Goal: Task Accomplishment & Management: Use online tool/utility

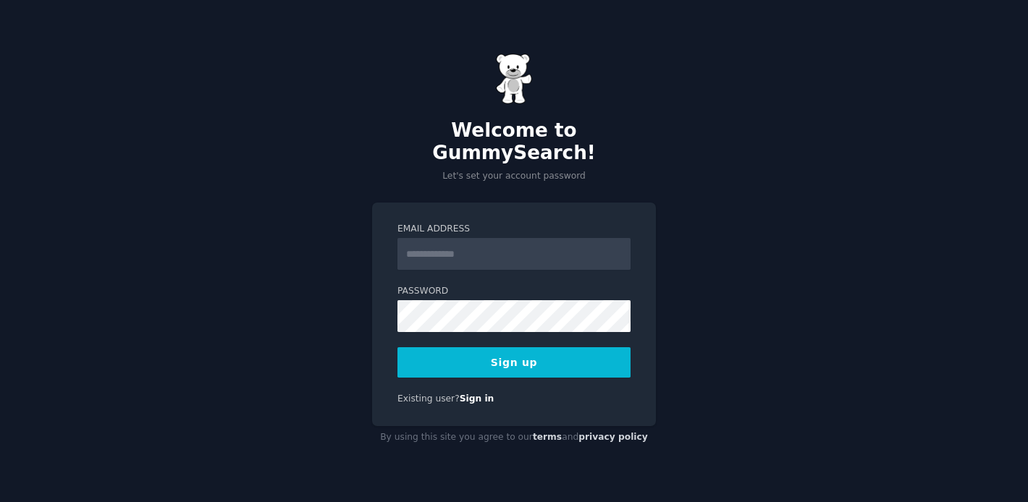
click at [572, 245] on input "Email Address" at bounding box center [513, 254] width 233 height 32
type input "**********"
click at [397, 347] on button "Sign up" at bounding box center [513, 362] width 233 height 30
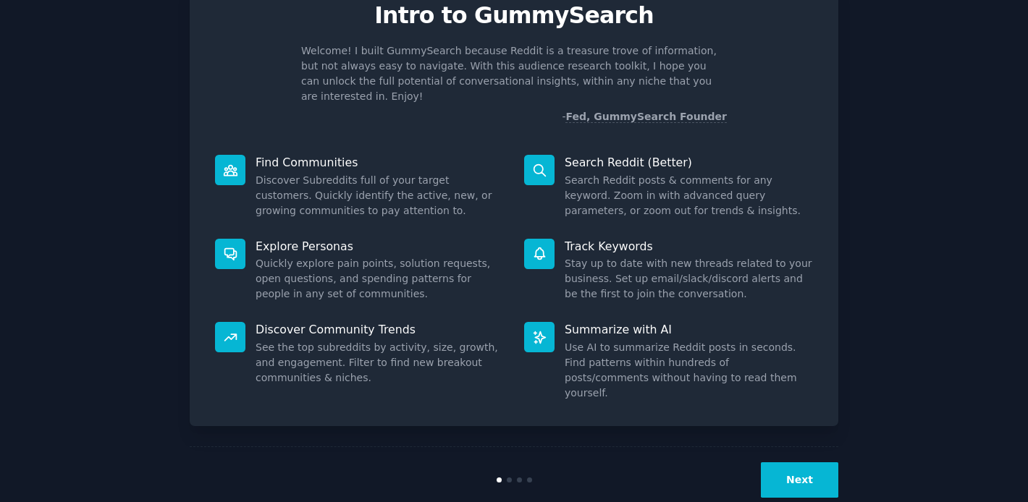
click at [804, 467] on div "Next" at bounding box center [514, 480] width 648 height 67
click at [804, 462] on button "Next" at bounding box center [799, 479] width 77 height 35
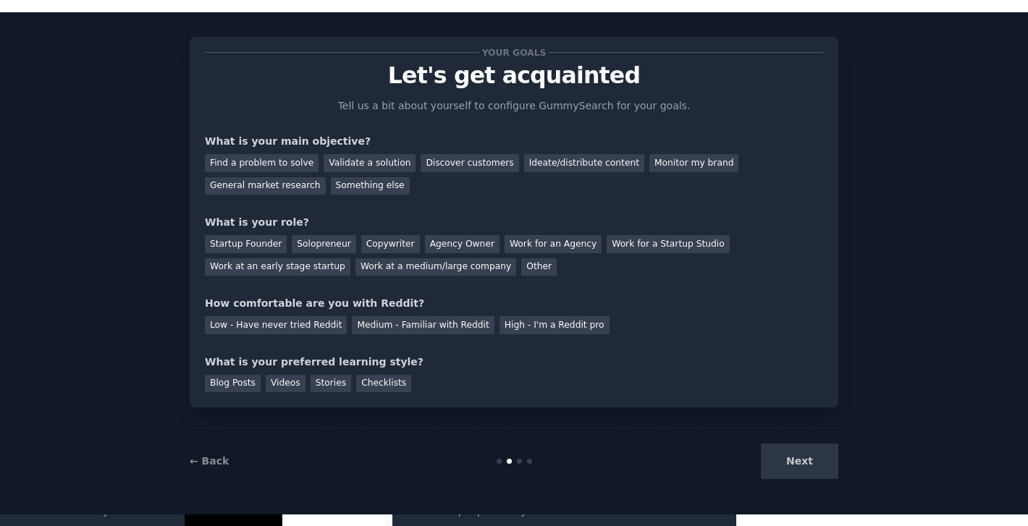
scroll to position [16, 0]
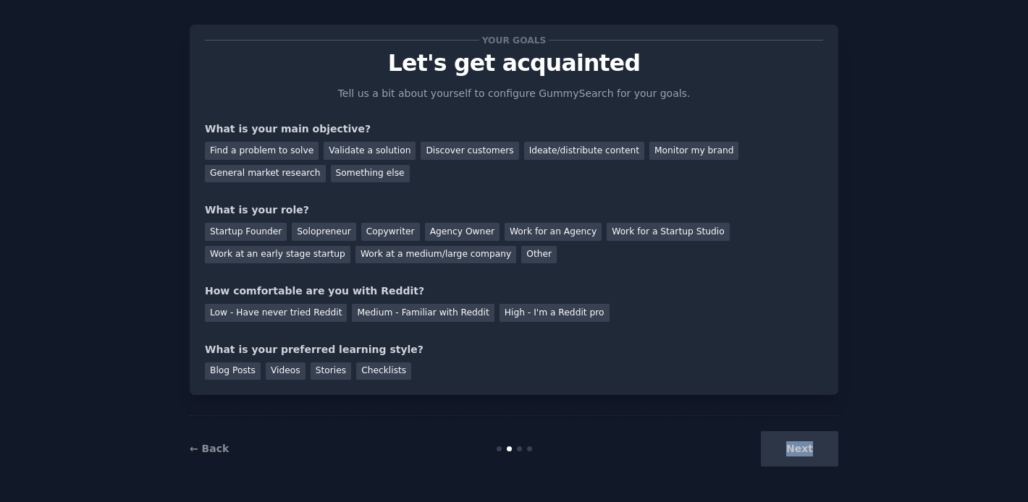
click at [804, 457] on div "Next" at bounding box center [730, 448] width 216 height 35
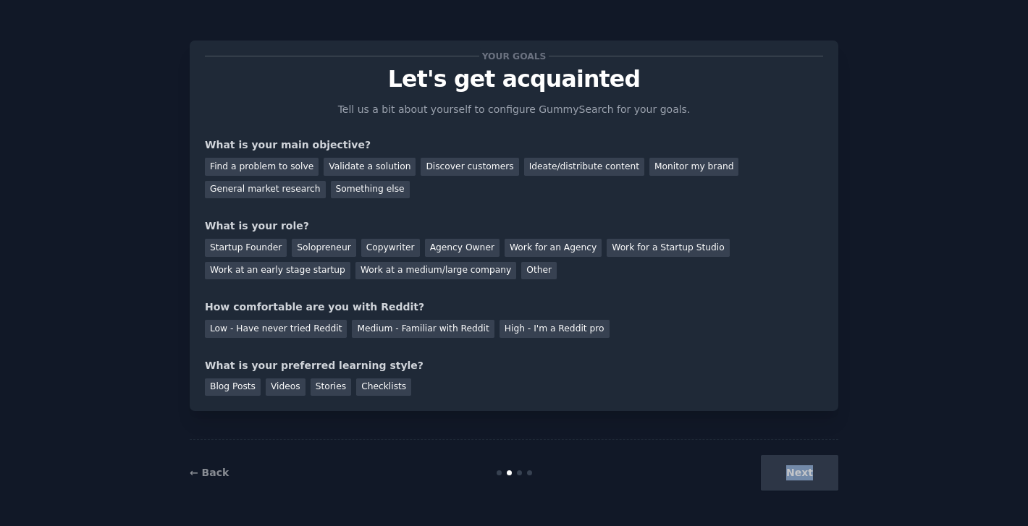
scroll to position [0, 0]
click at [303, 166] on div "Find a problem to solve" at bounding box center [262, 167] width 114 height 18
click at [329, 165] on div "Validate a solution" at bounding box center [370, 167] width 92 height 18
click at [300, 161] on div "Find a problem to solve" at bounding box center [262, 167] width 114 height 18
click at [266, 244] on div "Startup Founder" at bounding box center [246, 248] width 82 height 18
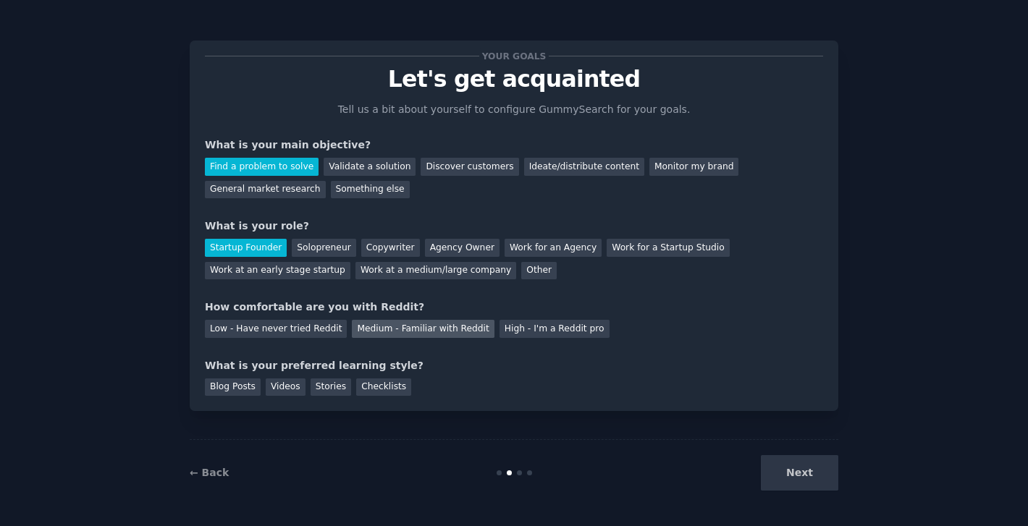
click at [359, 328] on div "Medium - Familiar with Reddit" at bounding box center [423, 329] width 142 height 18
click at [780, 464] on div "Next" at bounding box center [730, 472] width 216 height 35
click at [216, 384] on div "Blog Posts" at bounding box center [233, 388] width 56 height 18
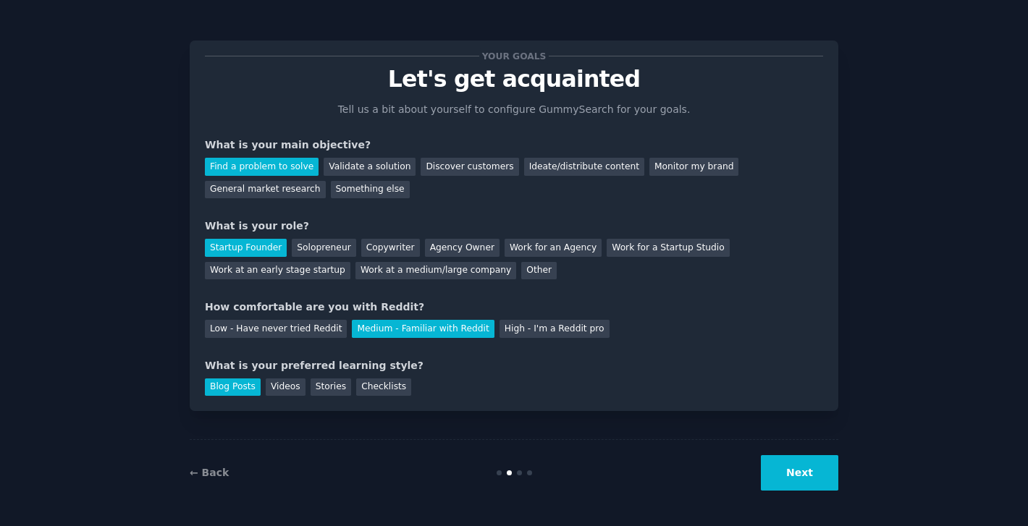
click at [802, 468] on button "Next" at bounding box center [799, 472] width 77 height 35
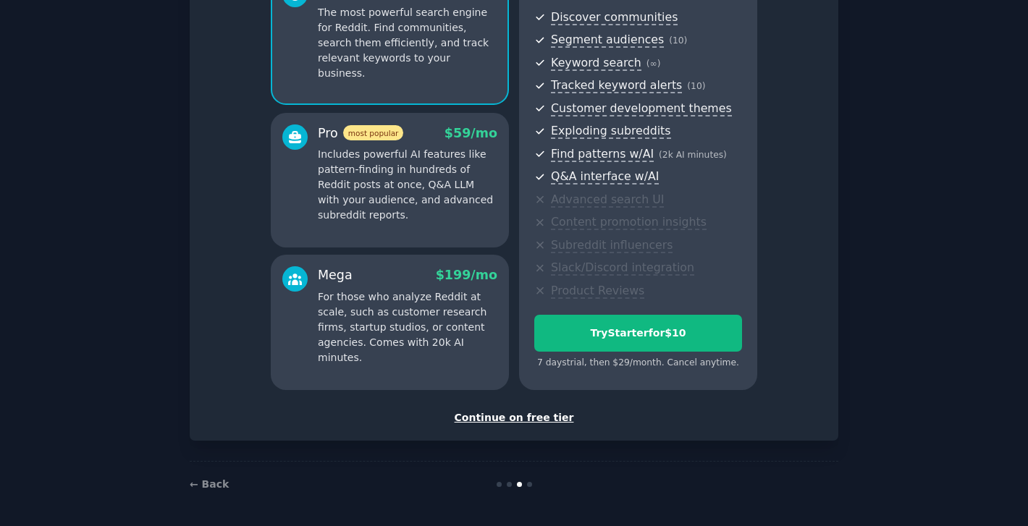
click at [537, 410] on div "Continue on free tier" at bounding box center [514, 417] width 618 height 15
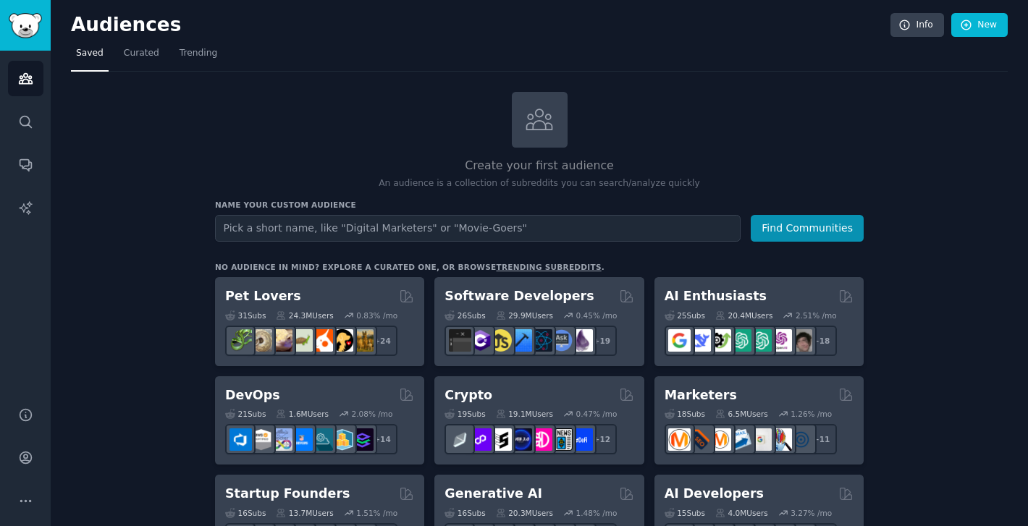
click at [278, 229] on input "text" at bounding box center [477, 228] width 525 height 27
click at [26, 113] on link "Search" at bounding box center [25, 121] width 35 height 35
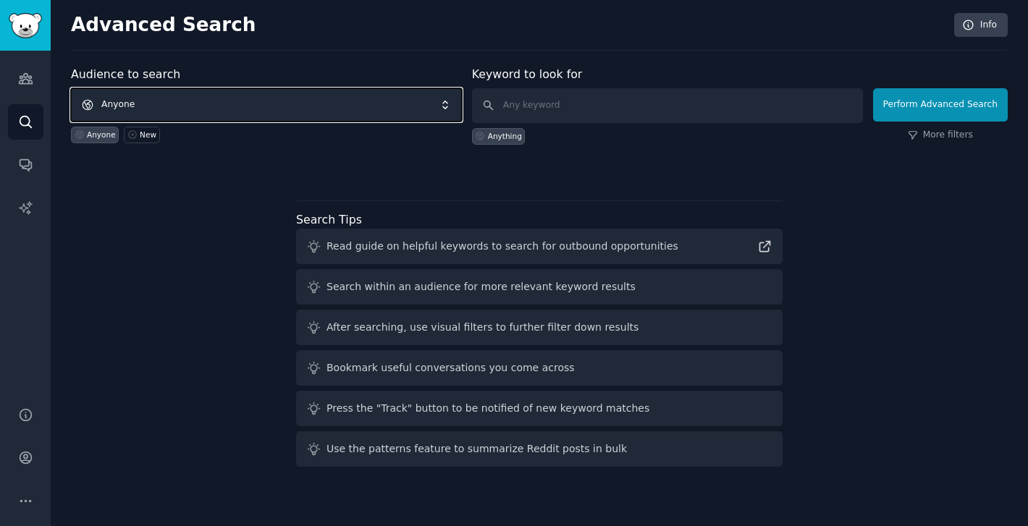
click at [192, 108] on span "Anyone" at bounding box center [266, 104] width 391 height 33
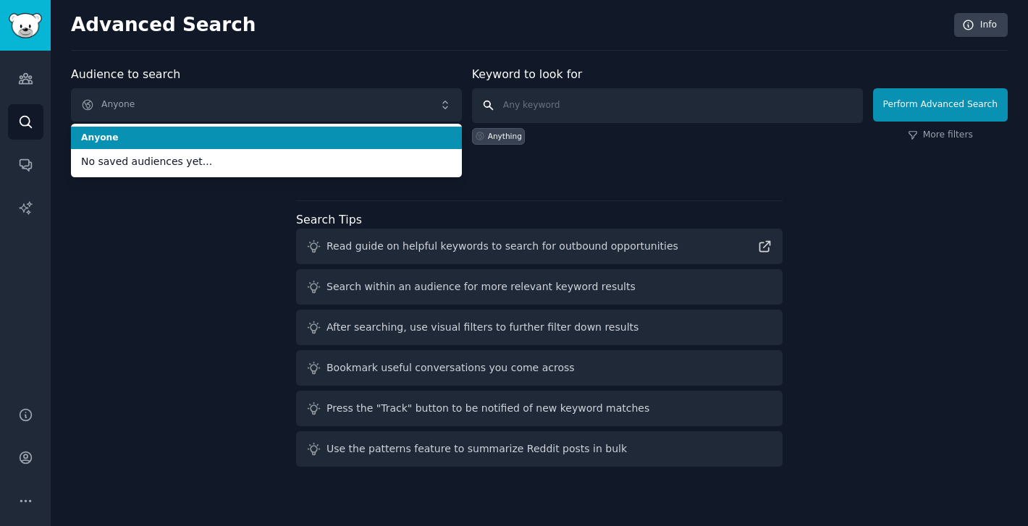
click at [650, 110] on input "text" at bounding box center [667, 105] width 391 height 35
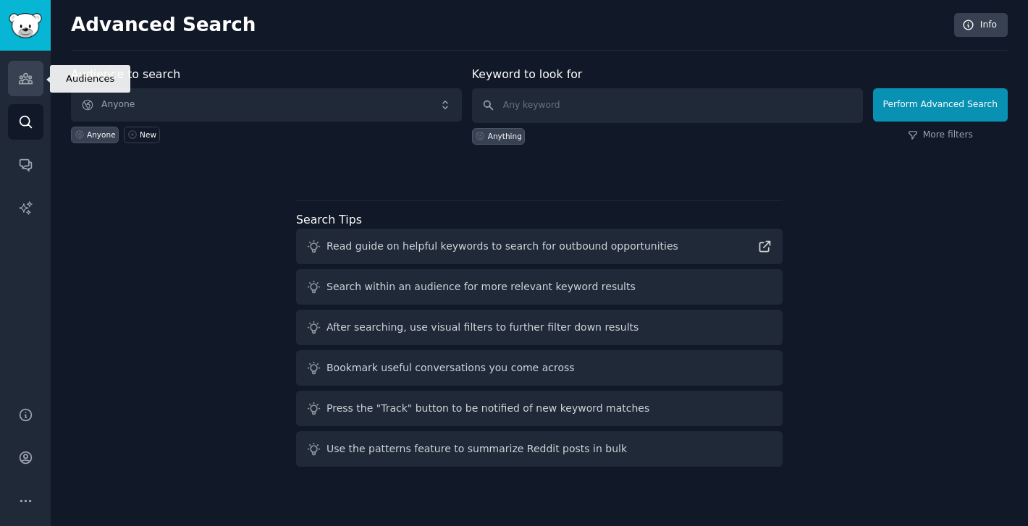
click at [12, 80] on link "Audiences" at bounding box center [25, 78] width 35 height 35
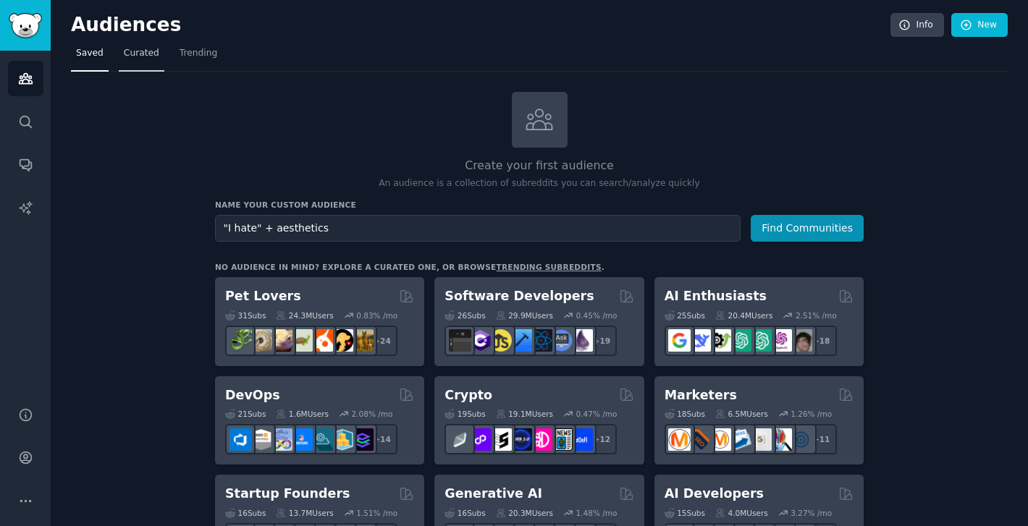
type input ""I hate" + aesthetics"
click at [751, 215] on button "Find Communities" at bounding box center [807, 228] width 113 height 27
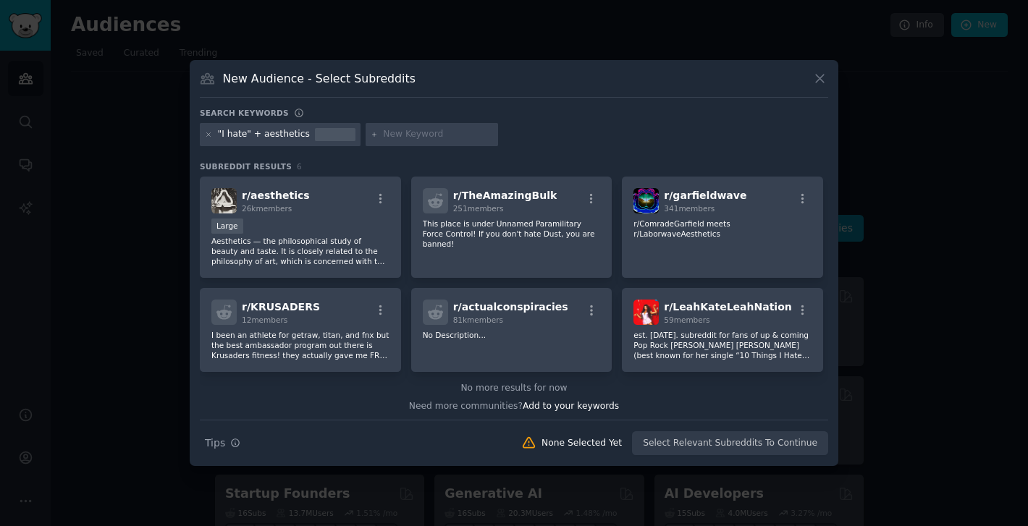
click at [383, 79] on h3 "New Audience - Select Subreddits" at bounding box center [319, 78] width 193 height 15
click at [290, 128] on div ""I hate" + aesthetics" at bounding box center [264, 134] width 92 height 13
click at [279, 134] on div ""I hate" + aesthetics" at bounding box center [264, 134] width 92 height 13
click at [332, 232] on div "Large" at bounding box center [300, 228] width 178 height 18
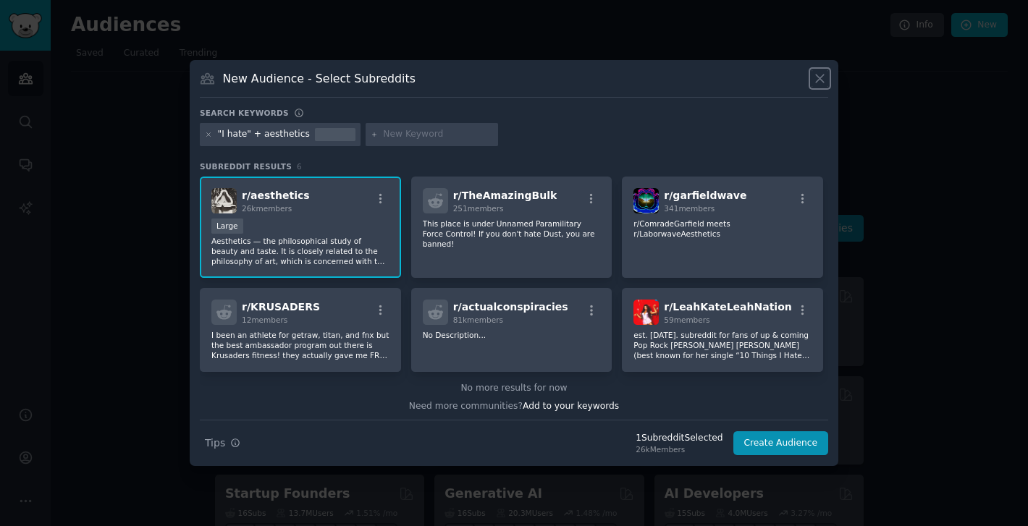
click at [819, 75] on icon at bounding box center [819, 78] width 15 height 15
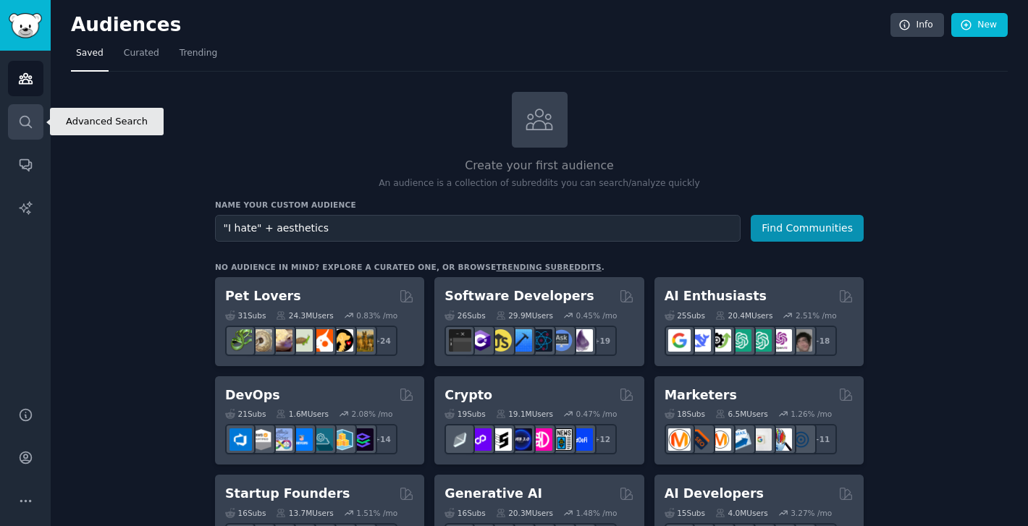
click at [41, 129] on link "Search" at bounding box center [25, 121] width 35 height 35
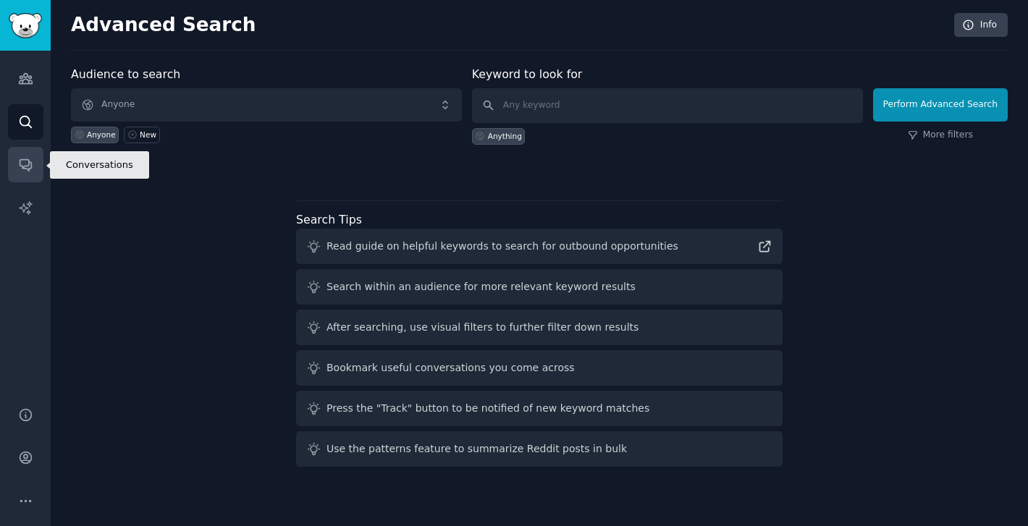
click at [30, 168] on icon "Sidebar" at bounding box center [26, 166] width 12 height 12
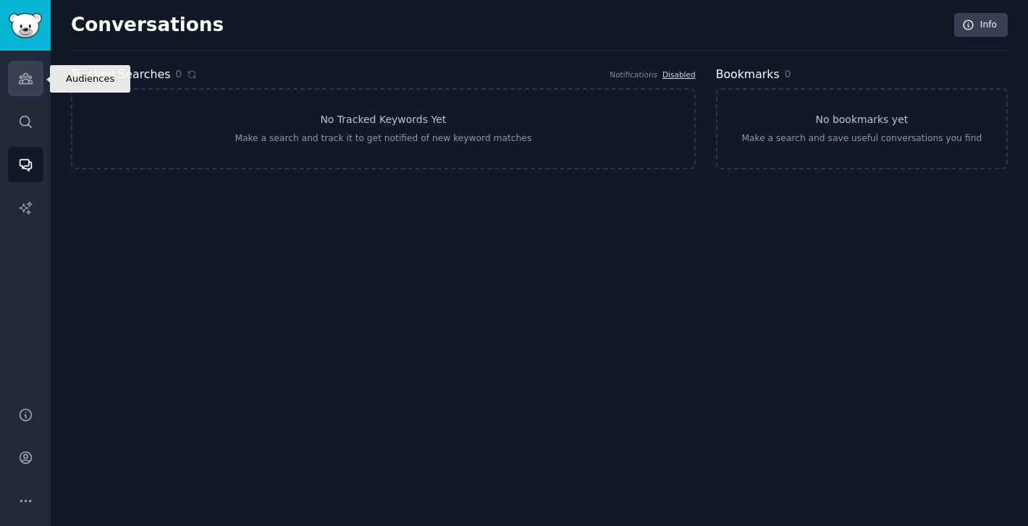
click at [20, 85] on icon "Sidebar" at bounding box center [25, 78] width 15 height 15
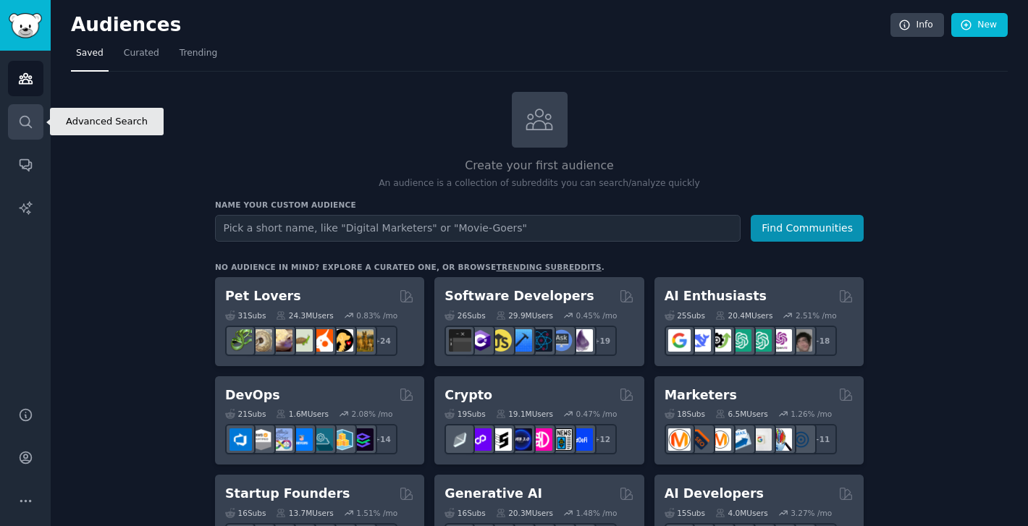
click at [26, 114] on icon "Sidebar" at bounding box center [25, 121] width 15 height 15
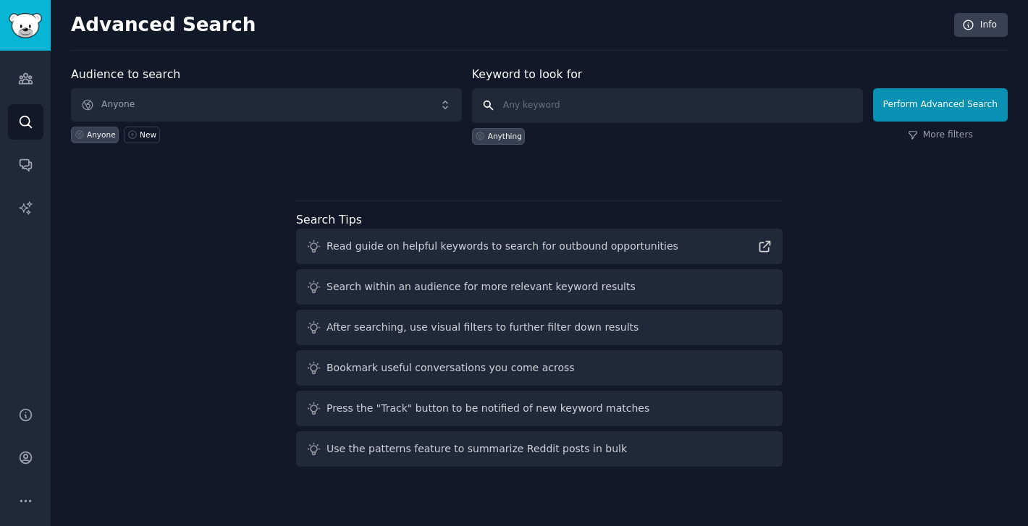
click at [534, 94] on input "text" at bounding box center [667, 105] width 391 height 35
type input "@"
type input ""I hate" aesthetic medicine"
click button "Perform Advanced Search" at bounding box center [940, 104] width 135 height 33
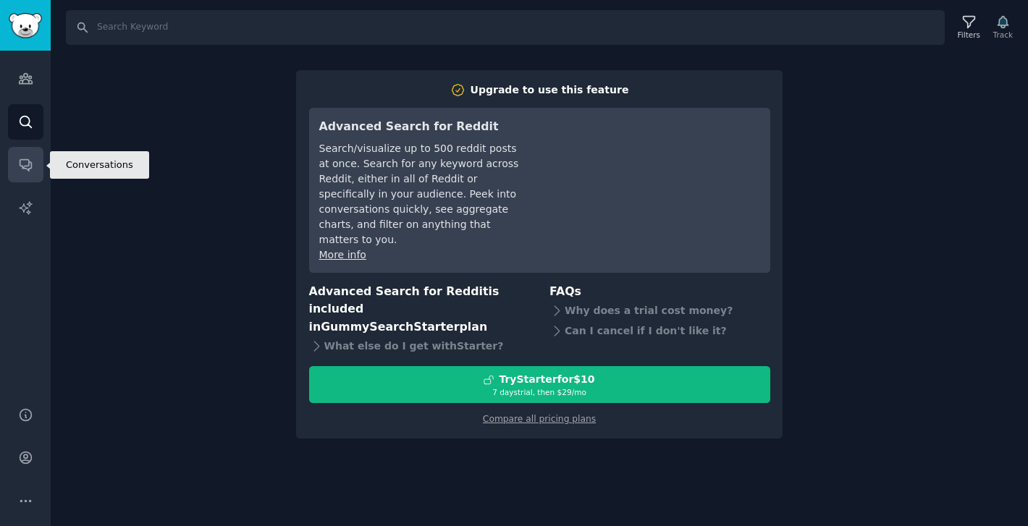
click at [31, 166] on icon "Sidebar" at bounding box center [26, 166] width 12 height 12
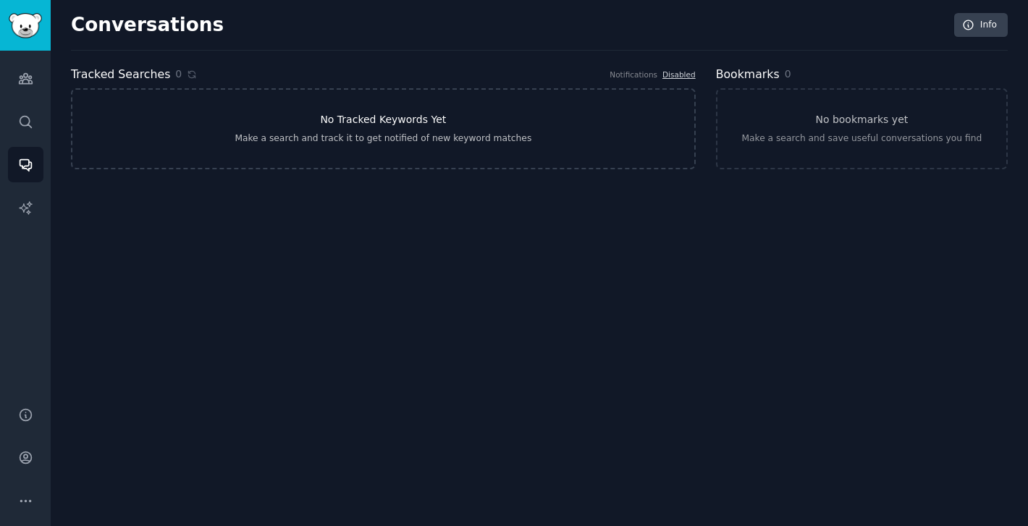
click at [509, 165] on link "No Tracked Keywords Yet Make a search and track it to get notified of new keywo…" at bounding box center [383, 128] width 625 height 81
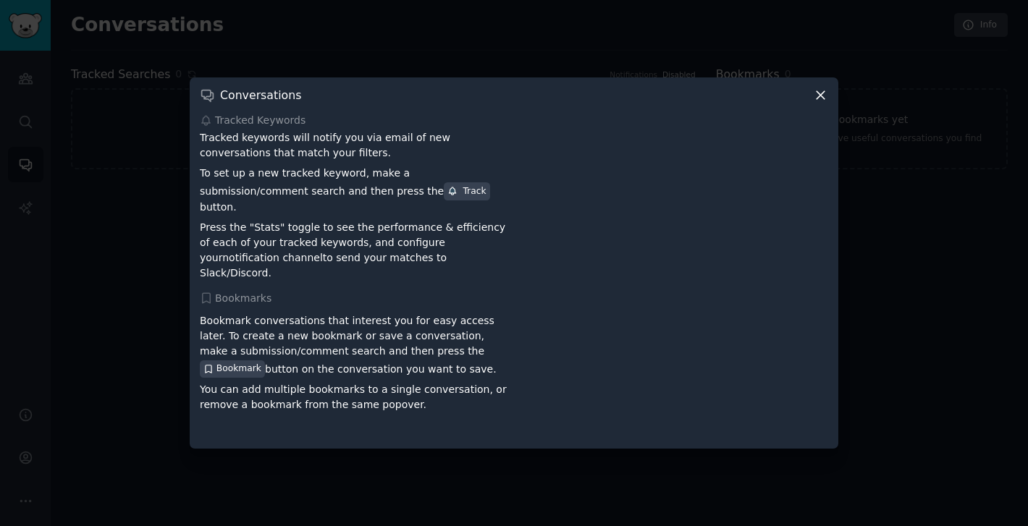
click at [811, 98] on div "Conversations" at bounding box center [514, 95] width 628 height 15
click at [816, 98] on icon at bounding box center [820, 95] width 15 height 15
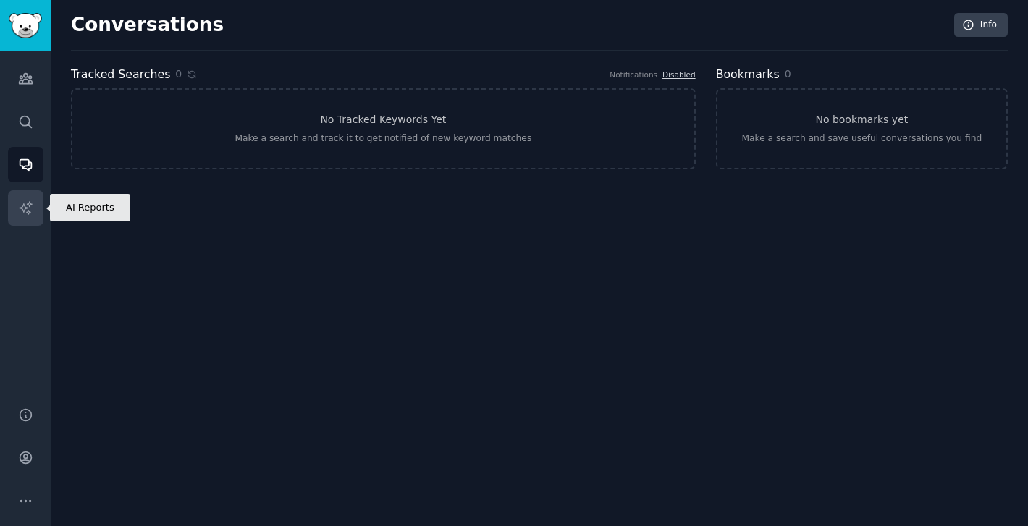
click at [30, 214] on icon "Sidebar" at bounding box center [25, 207] width 15 height 15
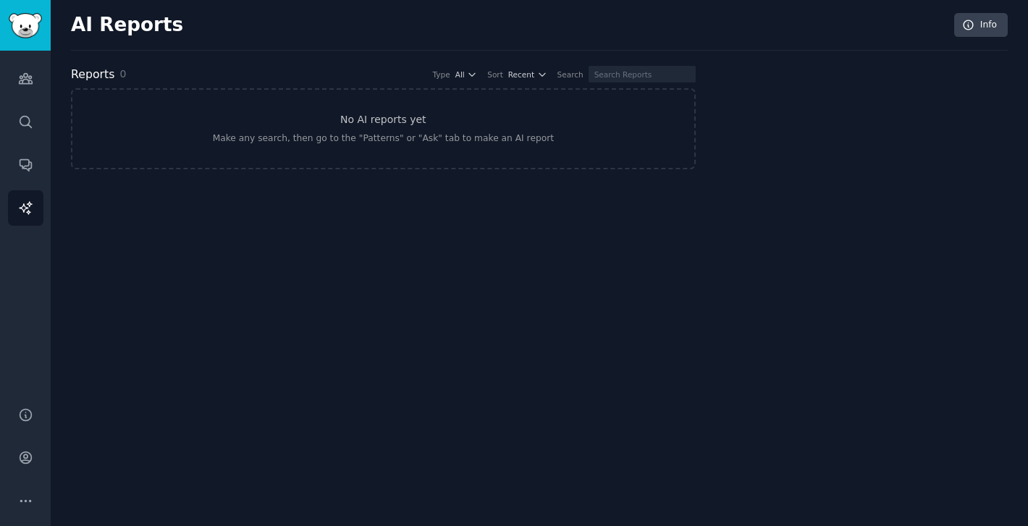
click at [44, 154] on div "Audiences Search Conversations AI Reports" at bounding box center [25, 220] width 51 height 339
click at [22, 158] on icon "Sidebar" at bounding box center [25, 164] width 15 height 15
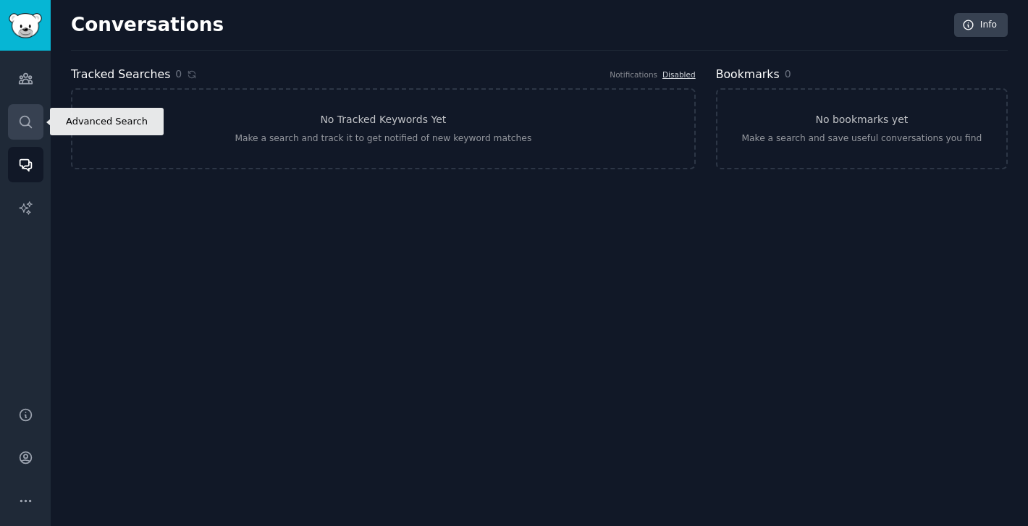
click at [29, 119] on icon "Sidebar" at bounding box center [26, 122] width 12 height 12
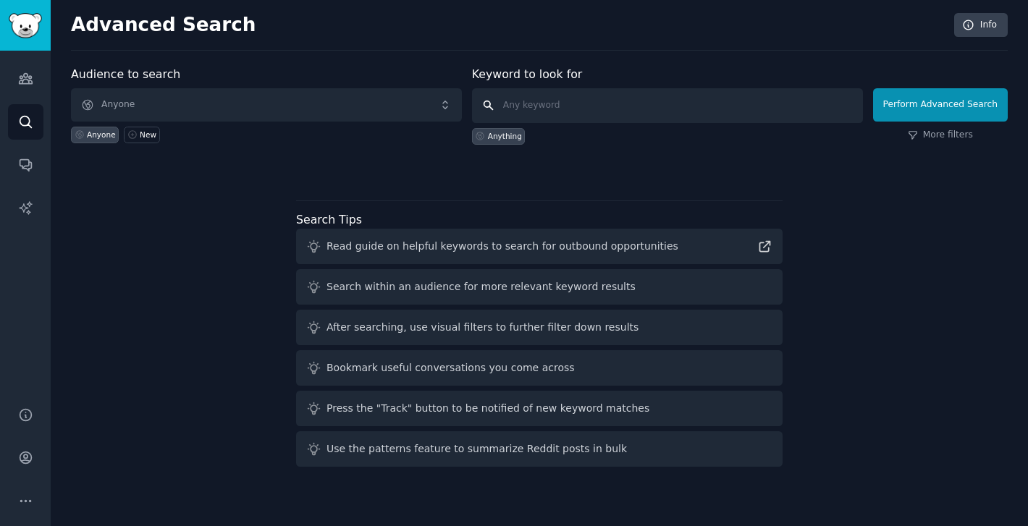
click at [525, 107] on input "text" at bounding box center [667, 105] width 391 height 35
click at [970, 111] on button "Perform Advanced Search" at bounding box center [940, 104] width 135 height 33
drag, startPoint x: 648, startPoint y: 93, endPoint x: 646, endPoint y: 100, distance: 7.8
click at [646, 100] on div "Keyword to look for Anything" at bounding box center [667, 105] width 391 height 79
click at [646, 100] on input "text" at bounding box center [667, 105] width 391 height 35
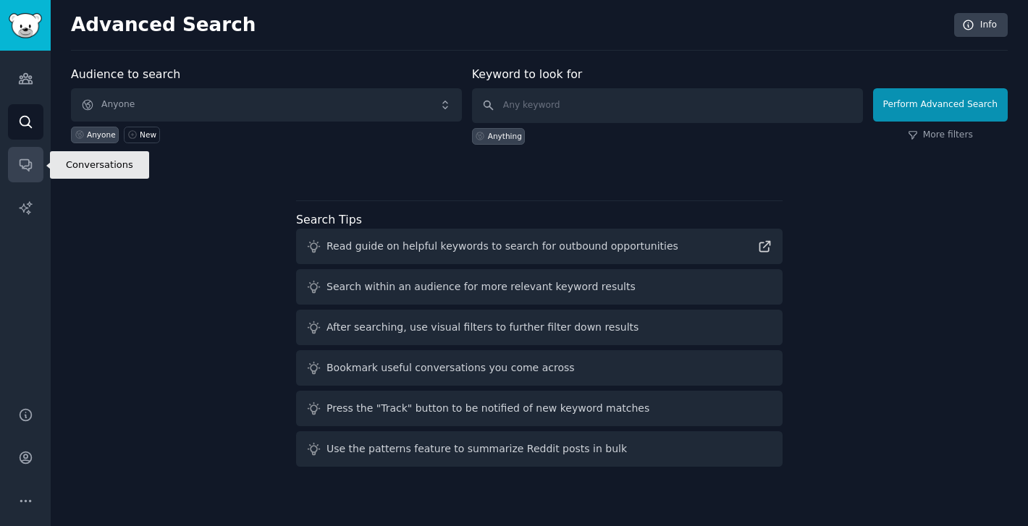
click at [24, 158] on icon "Sidebar" at bounding box center [25, 164] width 15 height 15
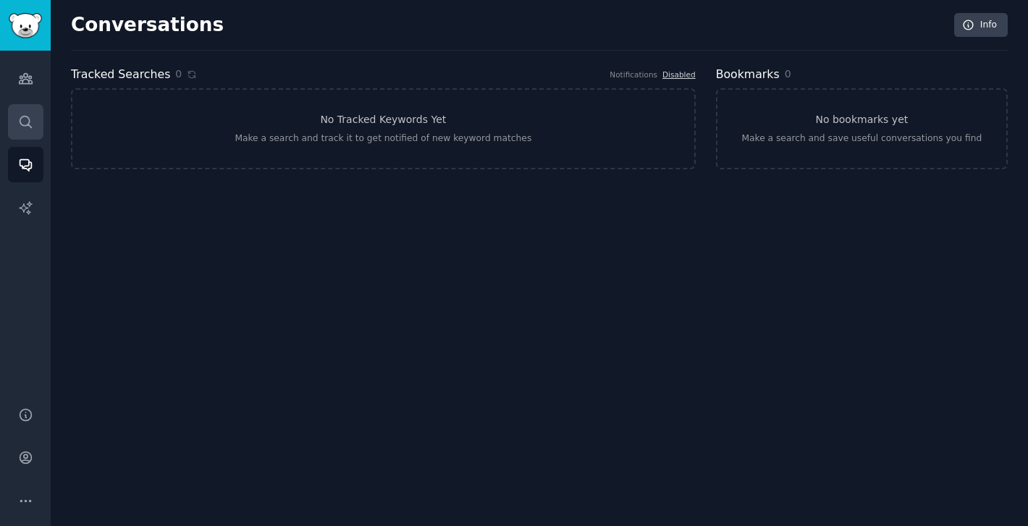
click at [13, 104] on link "Search" at bounding box center [25, 121] width 35 height 35
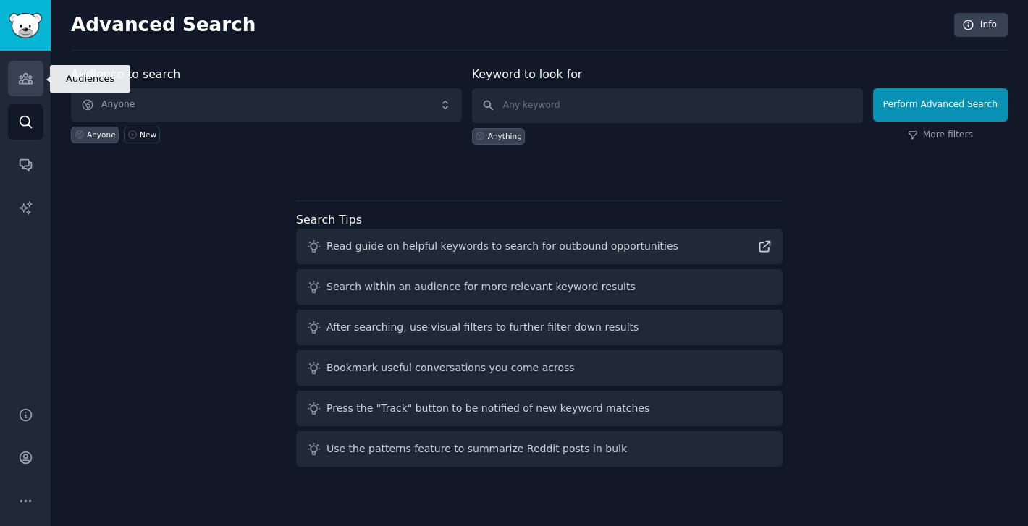
click at [22, 80] on icon "Sidebar" at bounding box center [25, 79] width 13 height 10
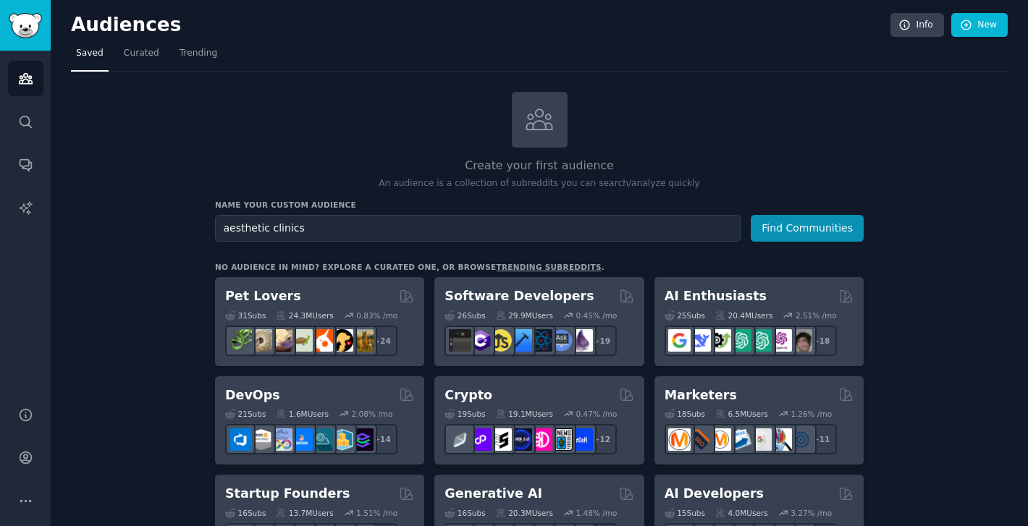
type input "aesthetic clinics"
click at [751, 215] on button "Find Communities" at bounding box center [807, 228] width 113 height 27
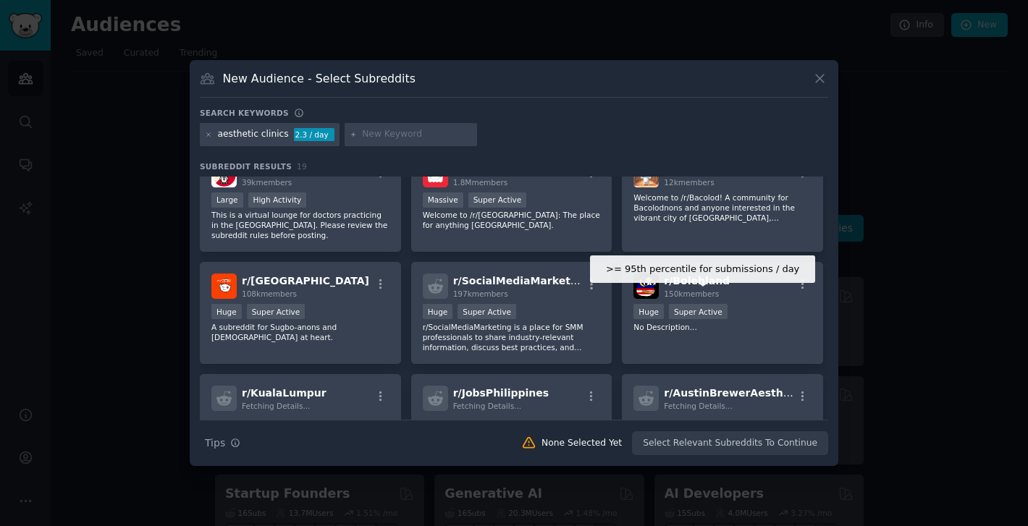
scroll to position [428, 0]
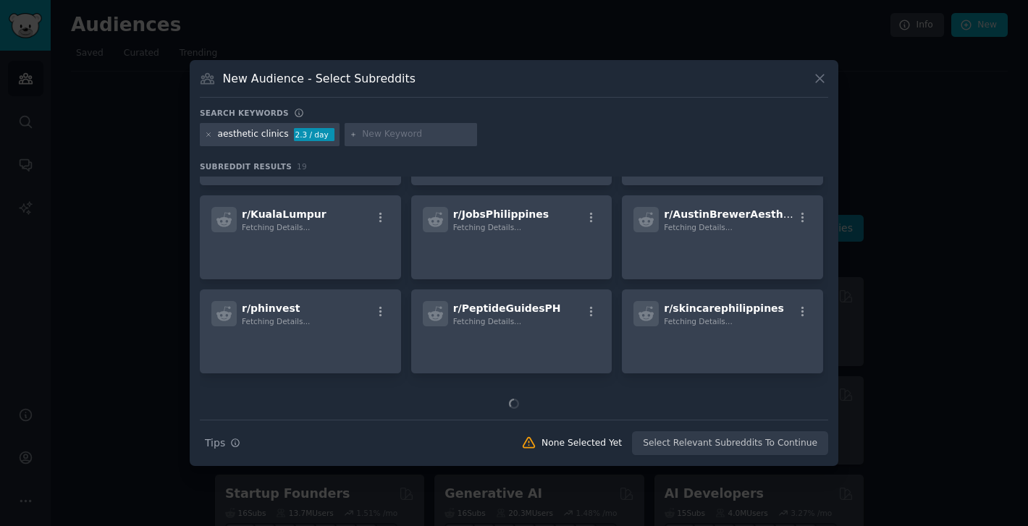
click at [824, 81] on icon at bounding box center [819, 78] width 15 height 15
